Goal: Task Accomplishment & Management: Use online tool/utility

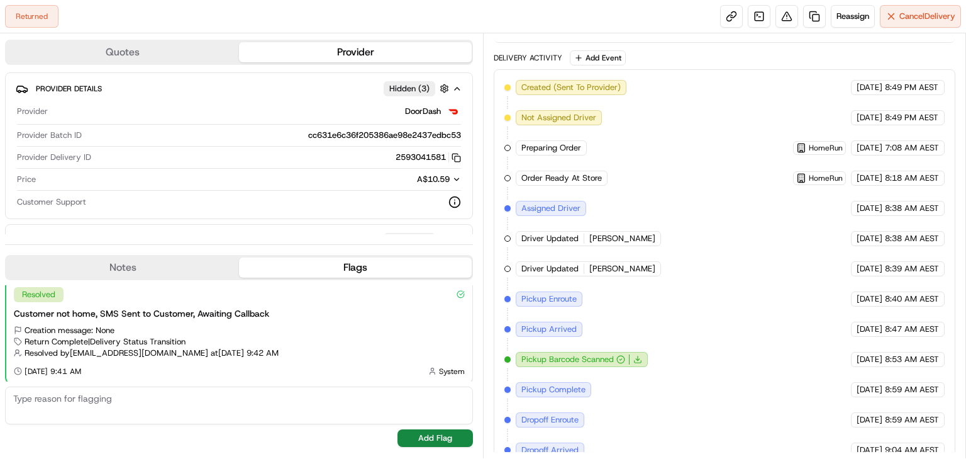
scroll to position [418, 0]
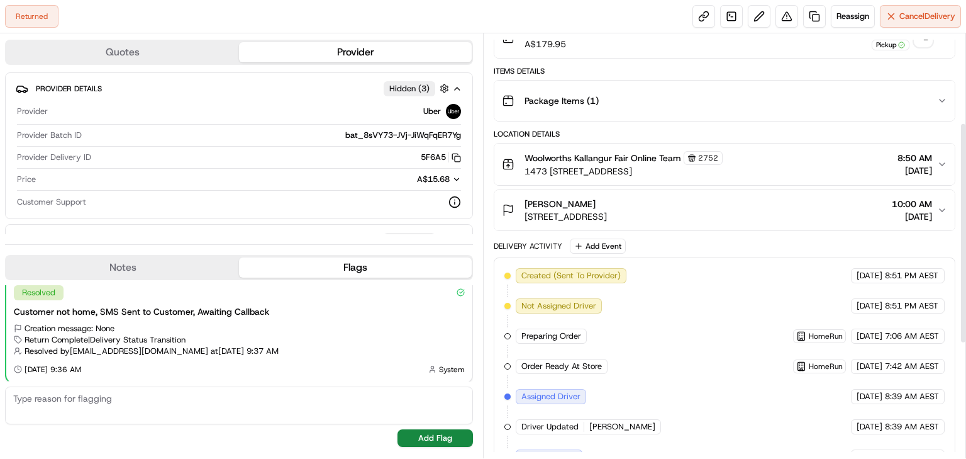
scroll to position [86, 0]
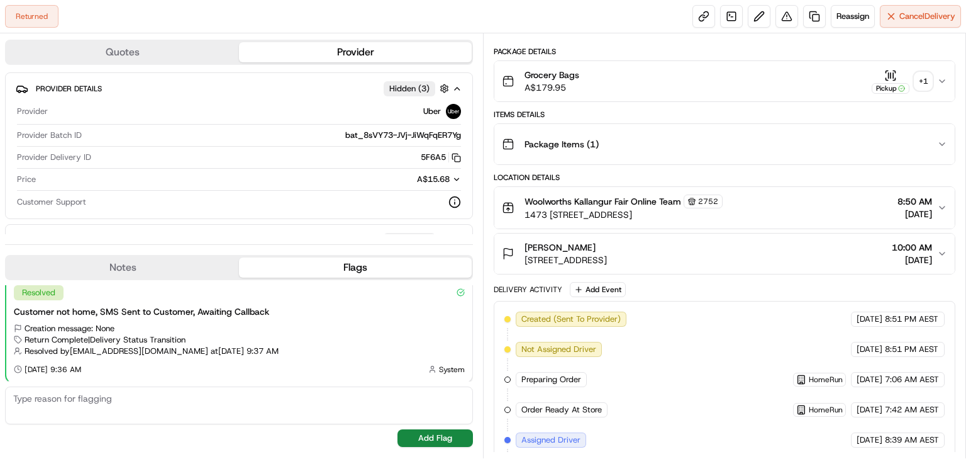
click at [926, 80] on div "+ 1" at bounding box center [924, 81] width 18 height 18
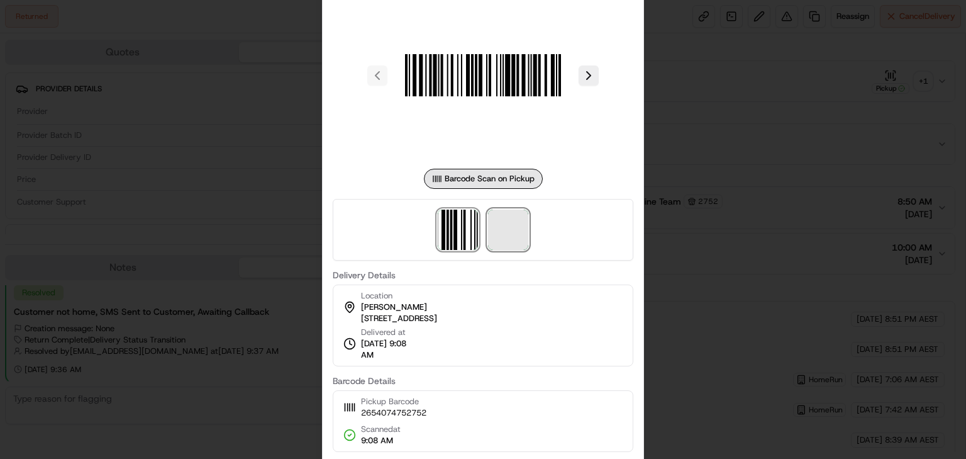
click at [515, 222] on span at bounding box center [508, 229] width 40 height 40
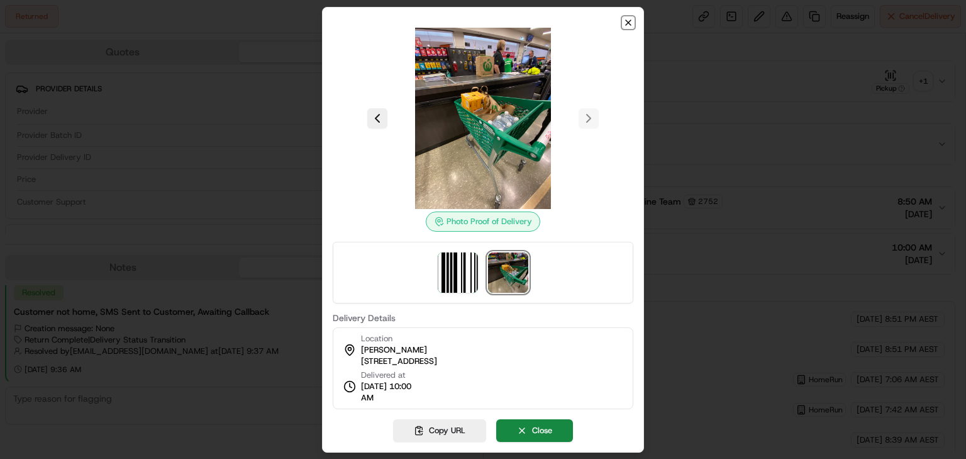
click at [630, 23] on icon "button" at bounding box center [628, 23] width 10 height 10
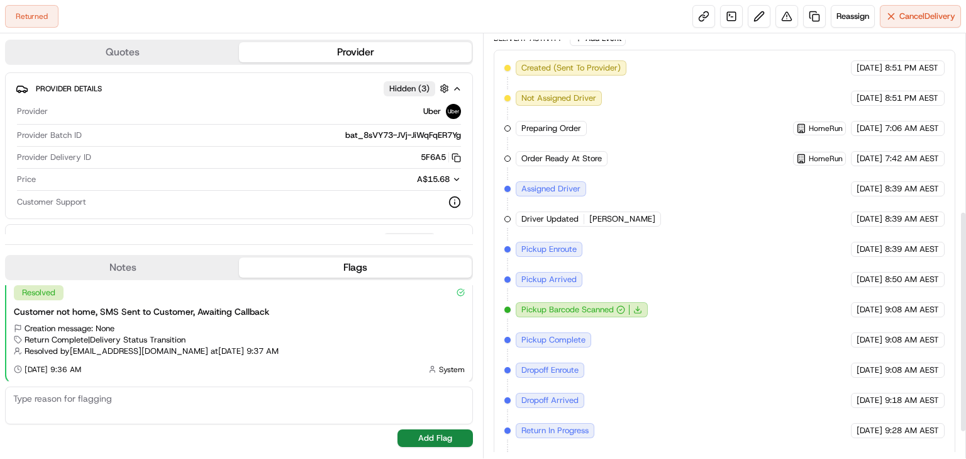
scroll to position [388, 0]
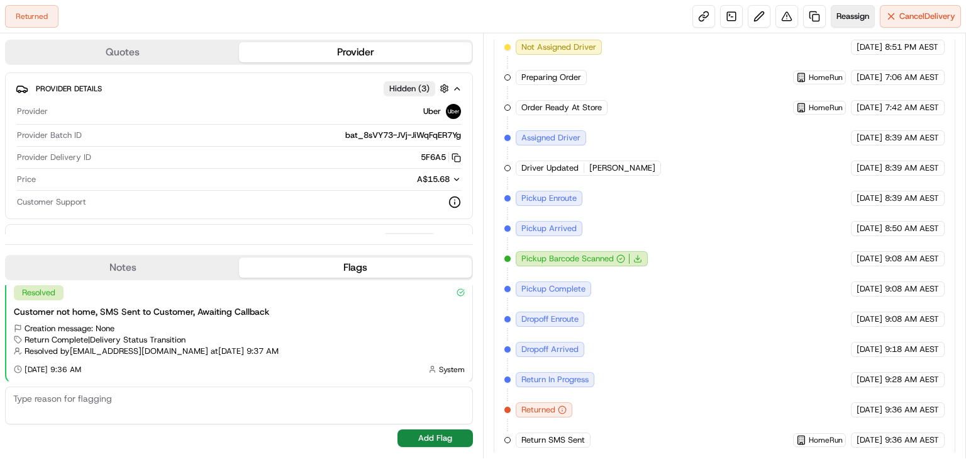
click at [858, 15] on span "Reassign" at bounding box center [853, 16] width 33 height 11
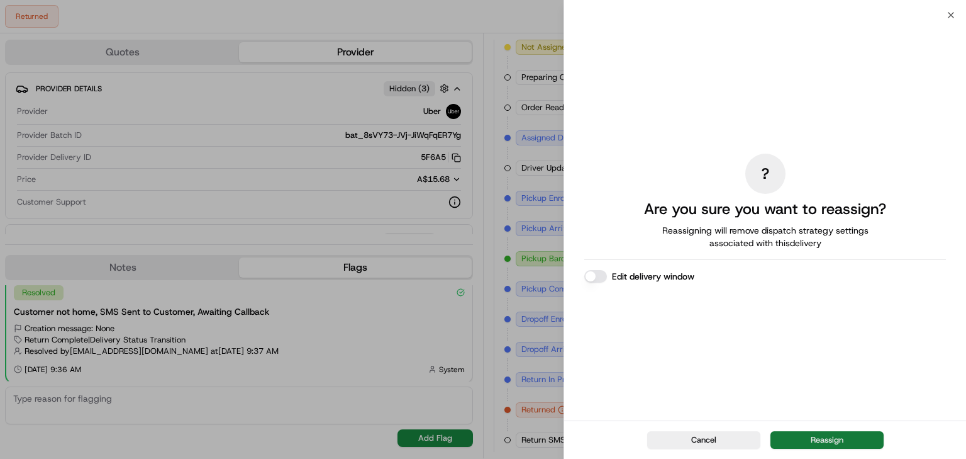
click at [825, 440] on button "Reassign" at bounding box center [827, 440] width 113 height 18
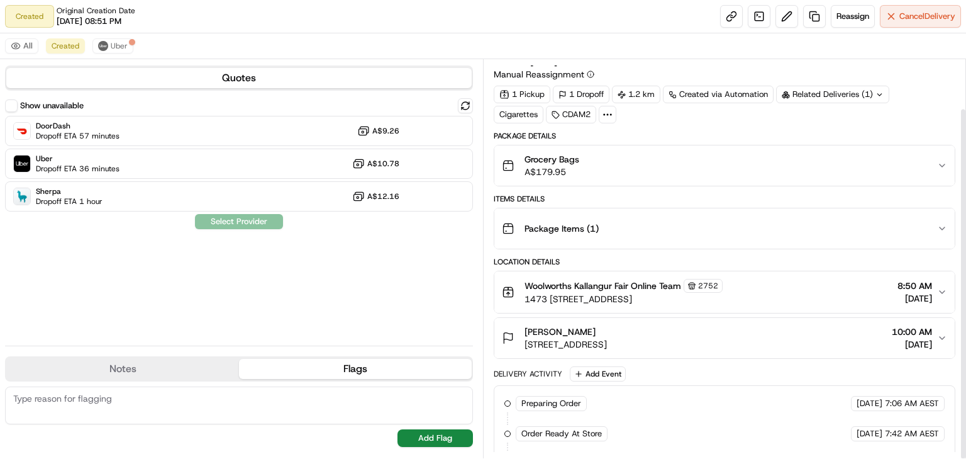
scroll to position [55, 0]
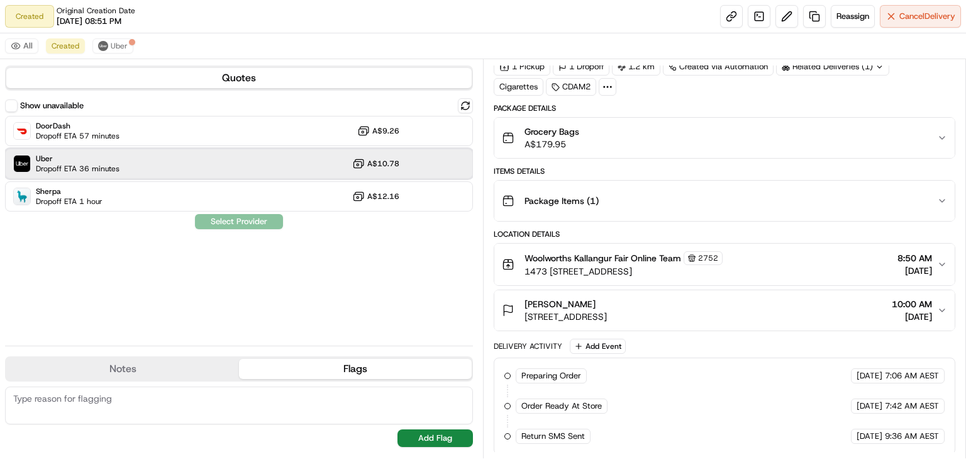
click at [247, 168] on div "Uber Dropoff ETA 36 minutes A$10.78" at bounding box center [239, 163] width 468 height 30
click at [240, 220] on button "Assign Provider" at bounding box center [238, 221] width 89 height 15
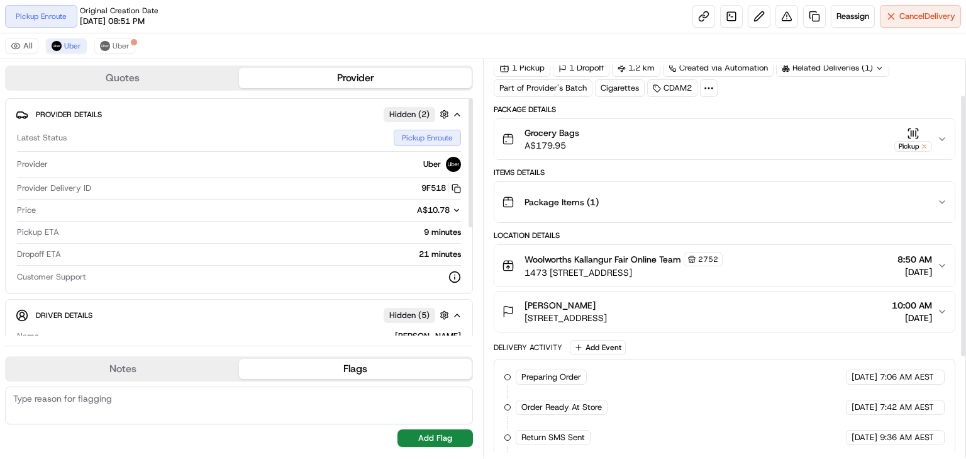
scroll to position [53, 0]
